Goal: Task Accomplishment & Management: Complete application form

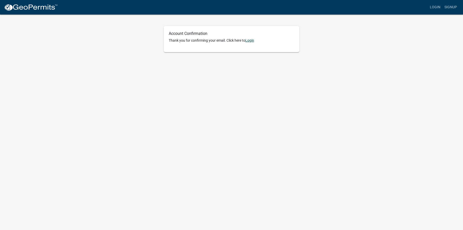
click at [251, 39] on link "Login" at bounding box center [249, 40] width 9 height 4
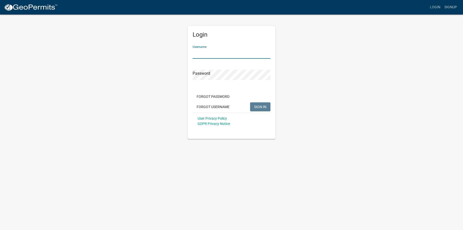
click at [222, 56] on input "Username" at bounding box center [232, 53] width 78 height 10
type input "daughertyelectric"
click at [250, 102] on button "SIGN IN" at bounding box center [260, 106] width 20 height 9
click at [259, 107] on span "SIGN IN" at bounding box center [260, 107] width 12 height 4
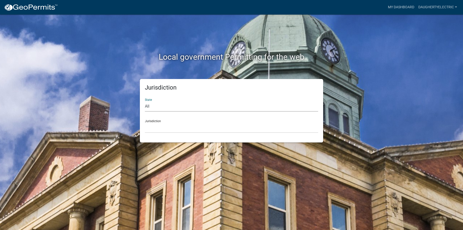
click at [168, 106] on select "All [US_STATE] [US_STATE] [US_STATE] [US_STATE] [US_STATE] [US_STATE] [US_STATE…" at bounding box center [231, 106] width 173 height 10
select select "[US_STATE]"
click at [145, 101] on select "All [US_STATE] [US_STATE] [US_STATE] [US_STATE] [US_STATE] [US_STATE] [US_STATE…" at bounding box center [231, 106] width 173 height 10
click at [164, 127] on select "City of [GEOGRAPHIC_DATA], [US_STATE] City of [GEOGRAPHIC_DATA], [US_STATE] Cit…" at bounding box center [231, 128] width 173 height 10
click at [161, 130] on select "City of [GEOGRAPHIC_DATA], [US_STATE] City of [GEOGRAPHIC_DATA], [US_STATE] Cit…" at bounding box center [231, 128] width 173 height 10
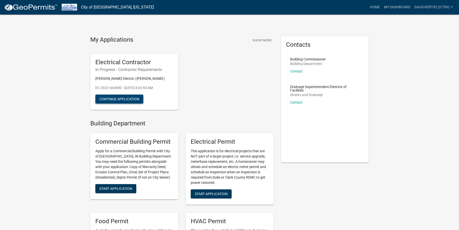
click at [128, 98] on button "Continue Application" at bounding box center [119, 99] width 48 height 9
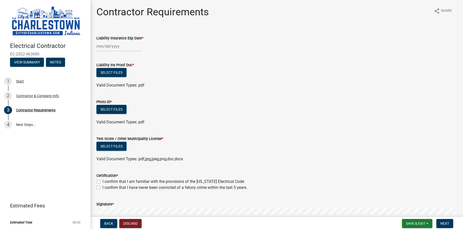
click at [98, 45] on div at bounding box center [119, 46] width 46 height 10
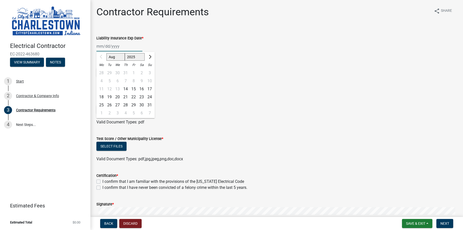
click at [100, 47] on input "Liability Insurance Exp Date *" at bounding box center [119, 46] width 46 height 10
type input "01012026"
click at [196, 49] on div "01012026 Aug Sep Oct Nov [DATE] 2026 2027 2028 2029 2030 2031 2032 2033 2034 20…" at bounding box center [276, 46] width 360 height 10
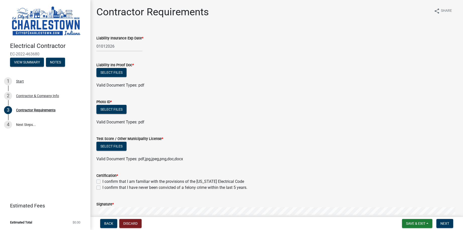
click at [101, 46] on div "01012026" at bounding box center [119, 46] width 46 height 10
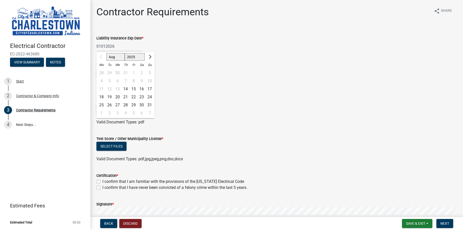
click at [199, 79] on ul at bounding box center [276, 80] width 360 height 4
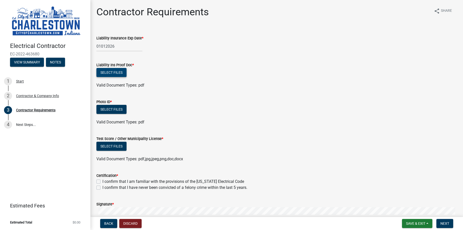
click at [108, 72] on button "Select files" at bounding box center [111, 72] width 30 height 9
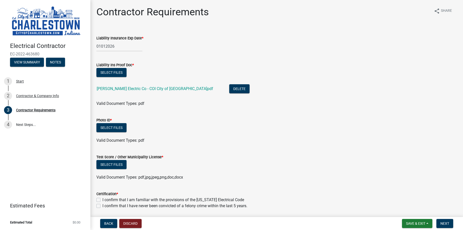
click at [111, 119] on span "*" at bounding box center [111, 120] width 2 height 4
click at [117, 130] on button "Select files" at bounding box center [111, 127] width 30 height 9
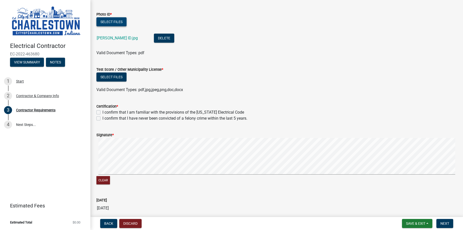
scroll to position [125, 0]
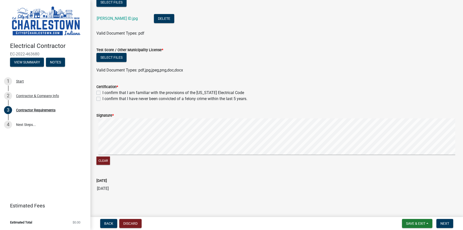
click at [102, 93] on label "I confirm that I am familiar with the provisions of the [US_STATE] Electrical C…" at bounding box center [173, 93] width 142 height 6
click at [102, 93] on input "I confirm that I am familiar with the provisions of the [US_STATE] Electrical C…" at bounding box center [103, 91] width 3 height 3
checkbox input "true"
click at [102, 98] on label "I confirm that I have never been convicted of a felony crime within the last 5 …" at bounding box center [174, 99] width 145 height 6
click at [102, 98] on input "I confirm that I have never been convicted of a felony crime within the last 5 …" at bounding box center [103, 97] width 3 height 3
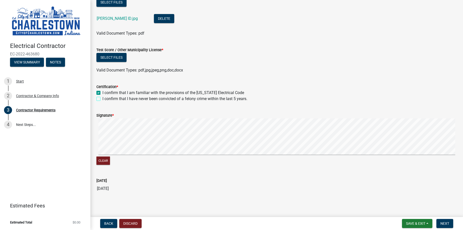
checkbox input "true"
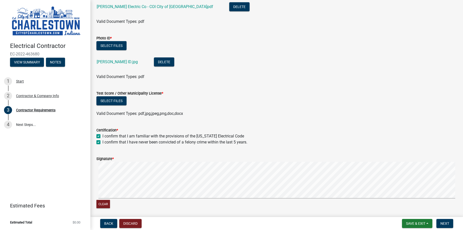
scroll to position [75, 0]
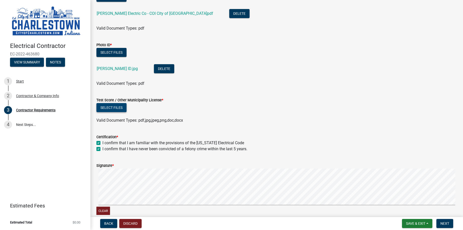
click at [109, 108] on button "Select files" at bounding box center [111, 107] width 30 height 9
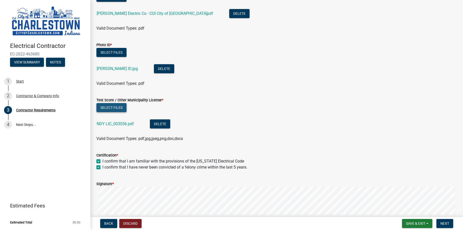
click at [112, 106] on button "Select files" at bounding box center [111, 107] width 30 height 9
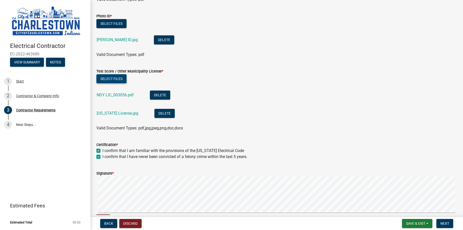
scroll to position [164, 0]
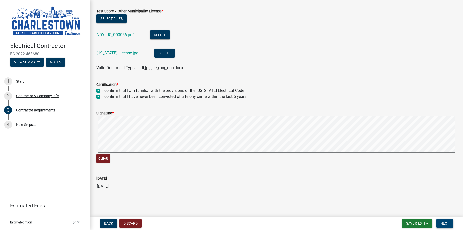
click at [448, 223] on span "Next" at bounding box center [444, 224] width 9 height 4
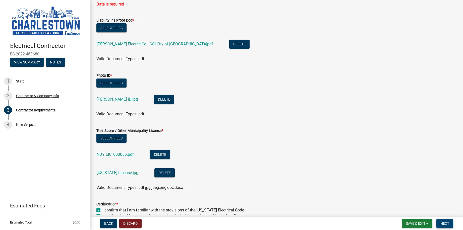
scroll to position [49, 0]
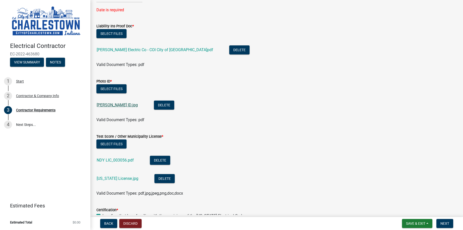
click at [109, 104] on link "[PERSON_NAME] ID.jpg" at bounding box center [117, 105] width 41 height 5
click at [154, 106] on button "Delete" at bounding box center [164, 105] width 20 height 9
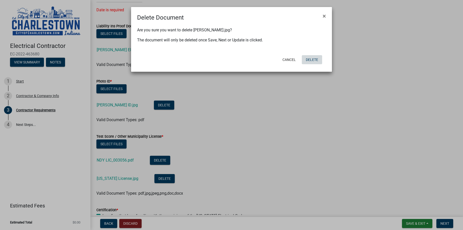
click at [313, 59] on button "Delete" at bounding box center [312, 59] width 20 height 9
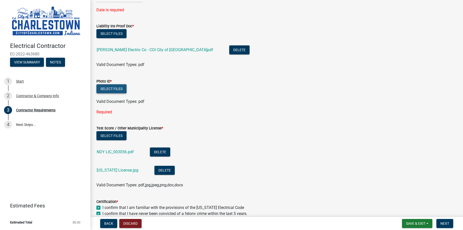
click at [109, 88] on button "Select files" at bounding box center [111, 88] width 30 height 9
drag, startPoint x: 120, startPoint y: 152, endPoint x: 135, endPoint y: 142, distance: 17.7
click at [135, 142] on ul "NDY LIC_003056.pdf Delete [US_STATE] License.jpg Delete" at bounding box center [276, 162] width 360 height 41
click at [119, 90] on button "Select files" at bounding box center [111, 88] width 30 height 9
